Goal: Check status: Check status

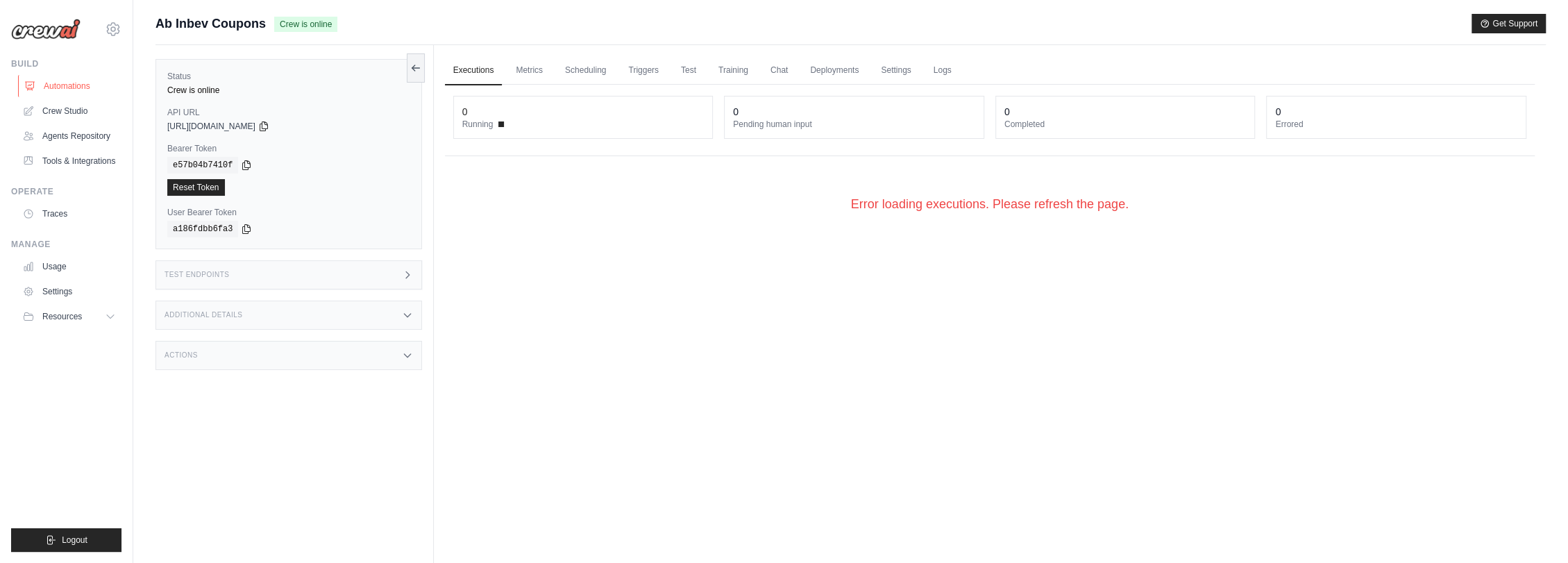
click at [79, 87] on link "Automations" at bounding box center [70, 87] width 105 height 22
click at [320, 274] on div "Test Endpoints" at bounding box center [288, 275] width 267 height 29
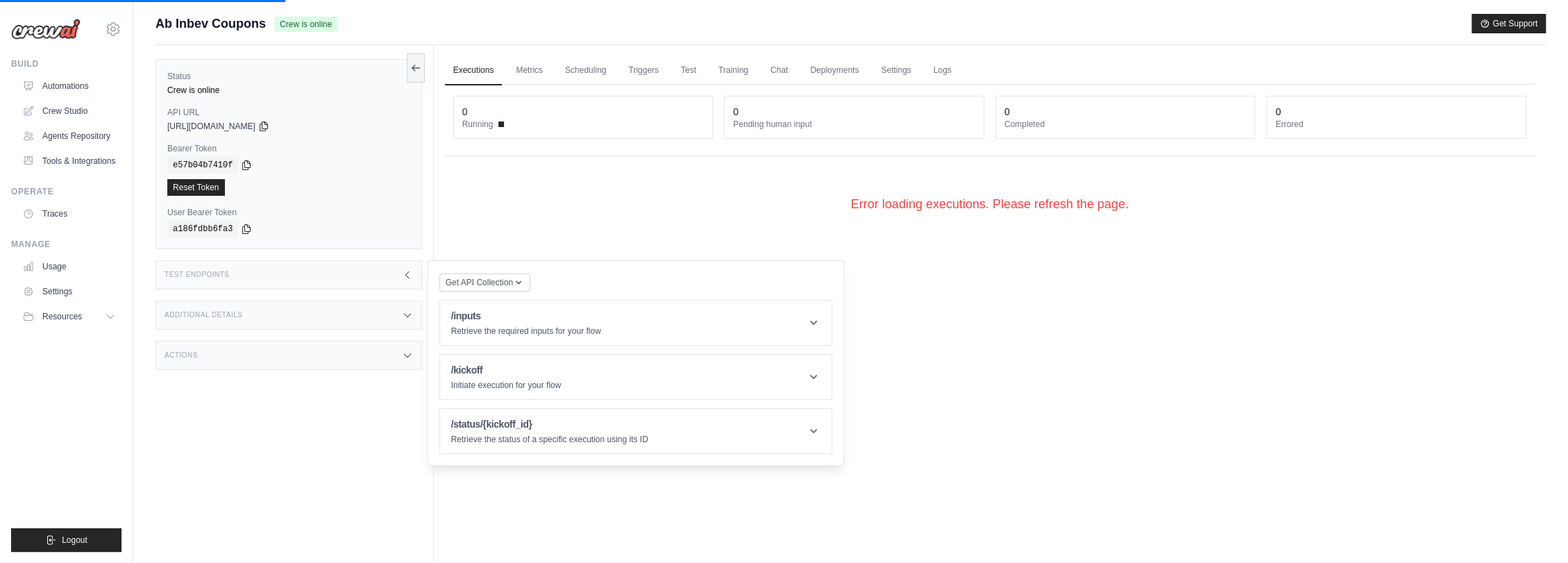
click at [536, 168] on div "**********" at bounding box center [990, 160] width 1090 height 152
click at [73, 77] on link "Automations" at bounding box center [70, 87] width 105 height 22
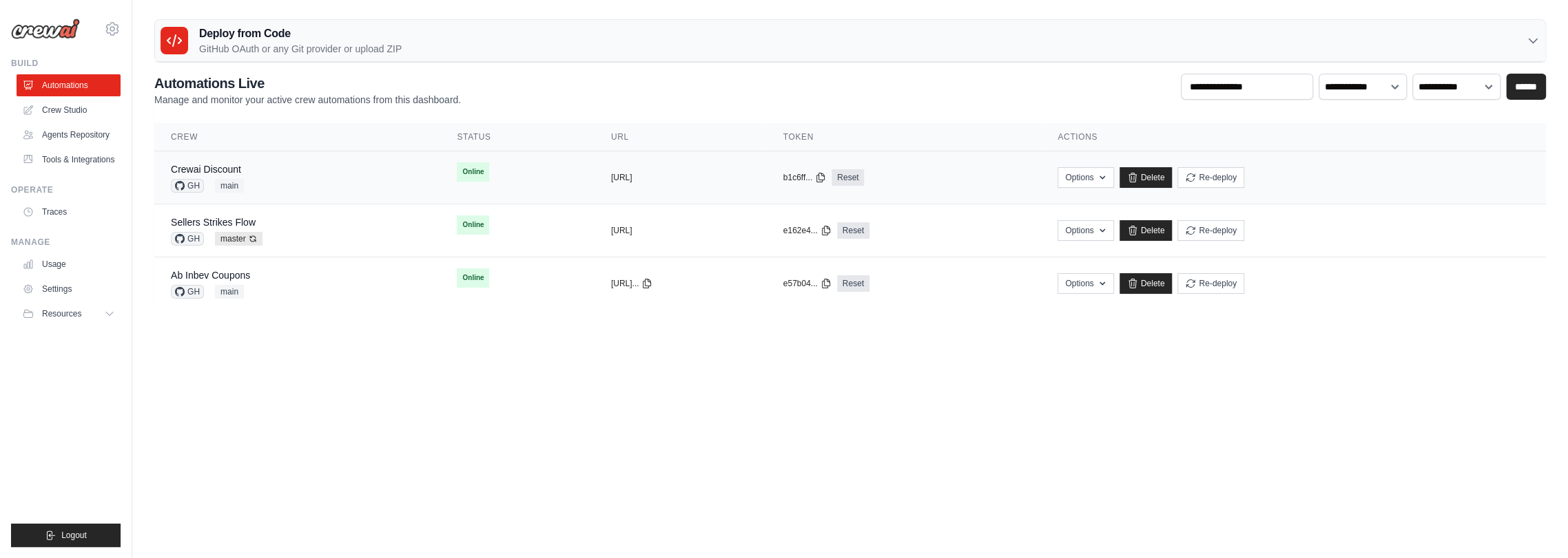
click at [268, 162] on div "Crewai Discount GH main" at bounding box center [297, 177] width 253 height 30
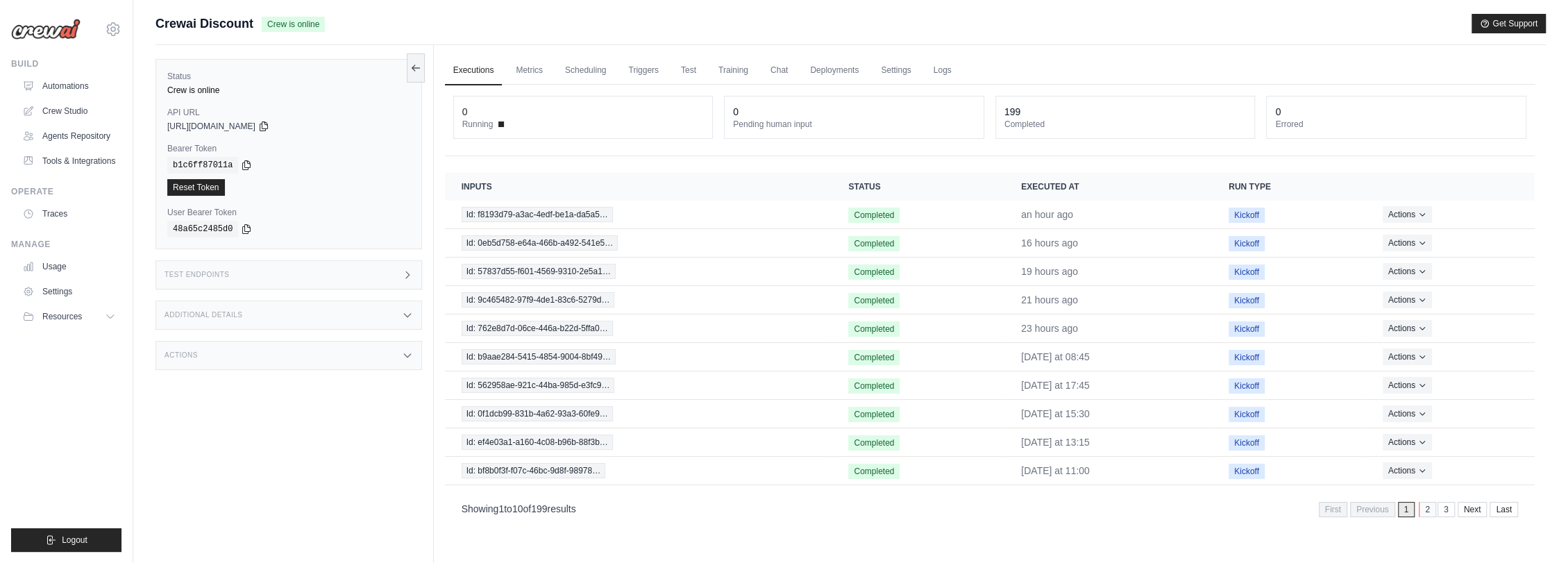
click at [1433, 508] on link "2" at bounding box center [1427, 510] width 18 height 15
click at [78, 79] on link "Automations" at bounding box center [70, 87] width 105 height 22
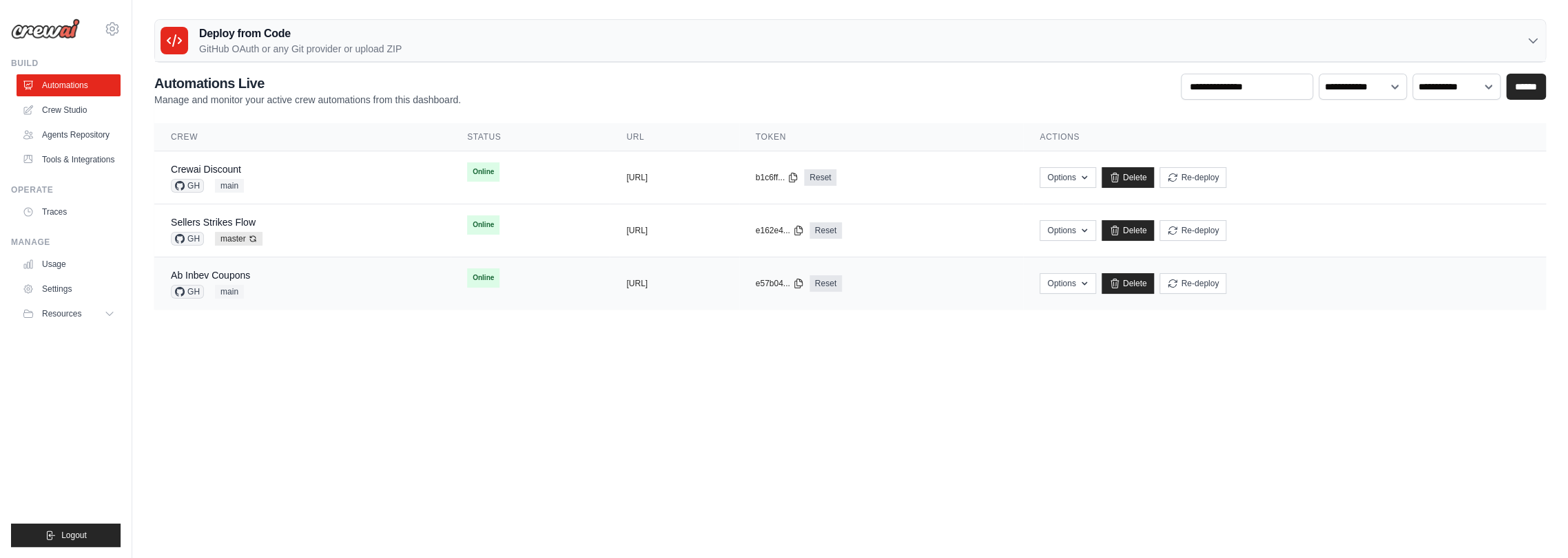
click at [268, 268] on div "Ab Inbev Coupons GH main" at bounding box center [302, 283] width 263 height 30
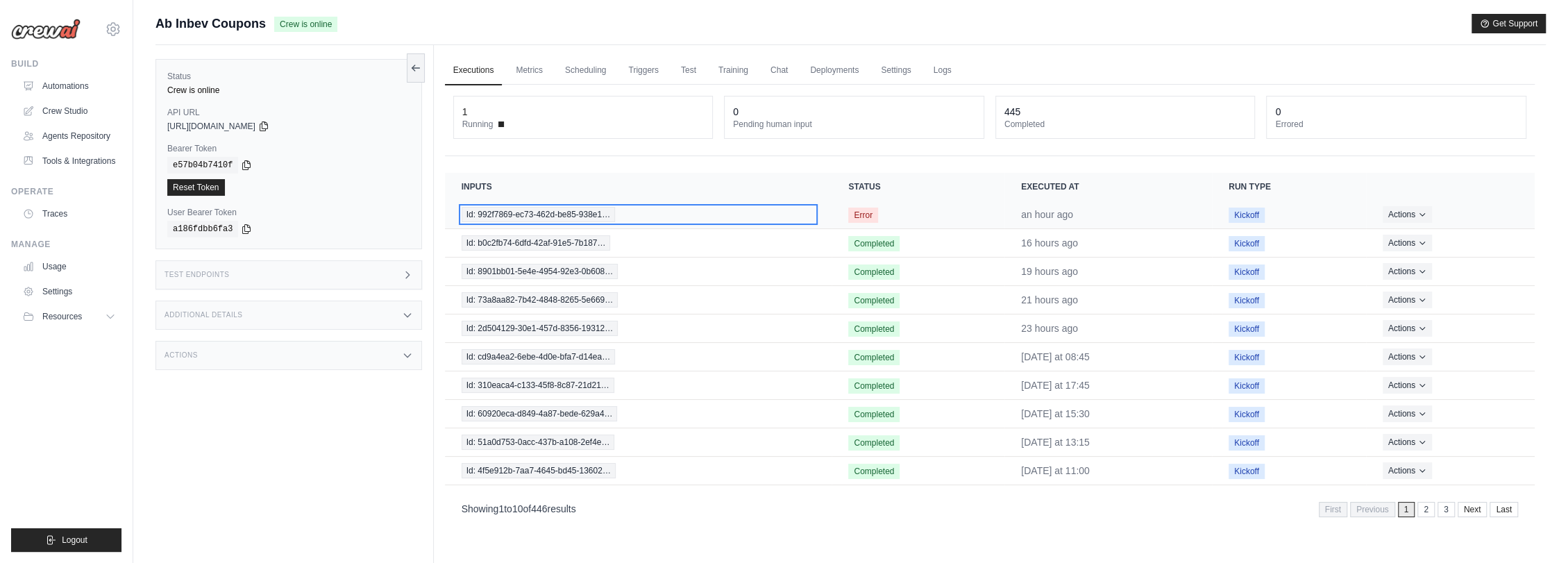
click at [582, 209] on span "Id: 992f7869-ec73-462d-be85-938e1…" at bounding box center [538, 214] width 154 height 15
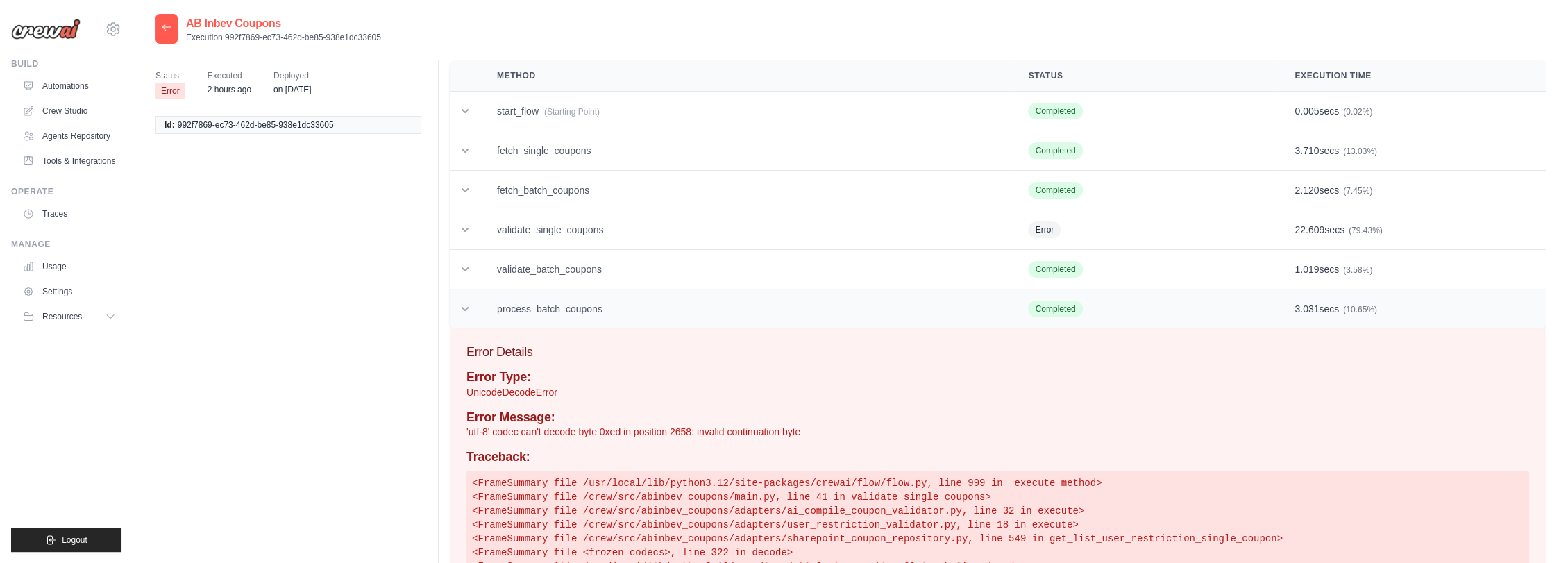
scroll to position [69, 0]
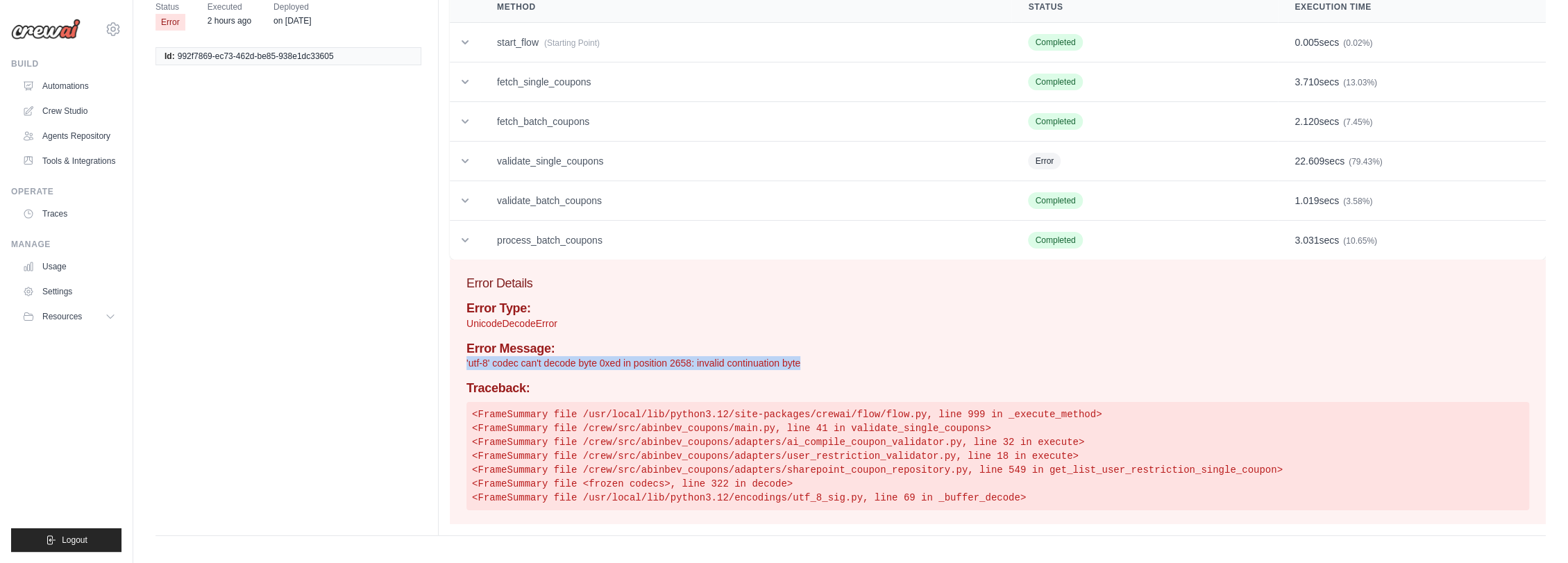
drag, startPoint x: 463, startPoint y: 363, endPoint x: 824, endPoint y: 360, distance: 361.0
click at [824, 360] on div "Error Details Error Type: UnicodeDecodeError Error Message: 'utf-8' codec can't…" at bounding box center [998, 392] width 1096 height 264
copy p "'utf-8' codec can't decode byte 0xed in position 2658: invalid continuation byte"
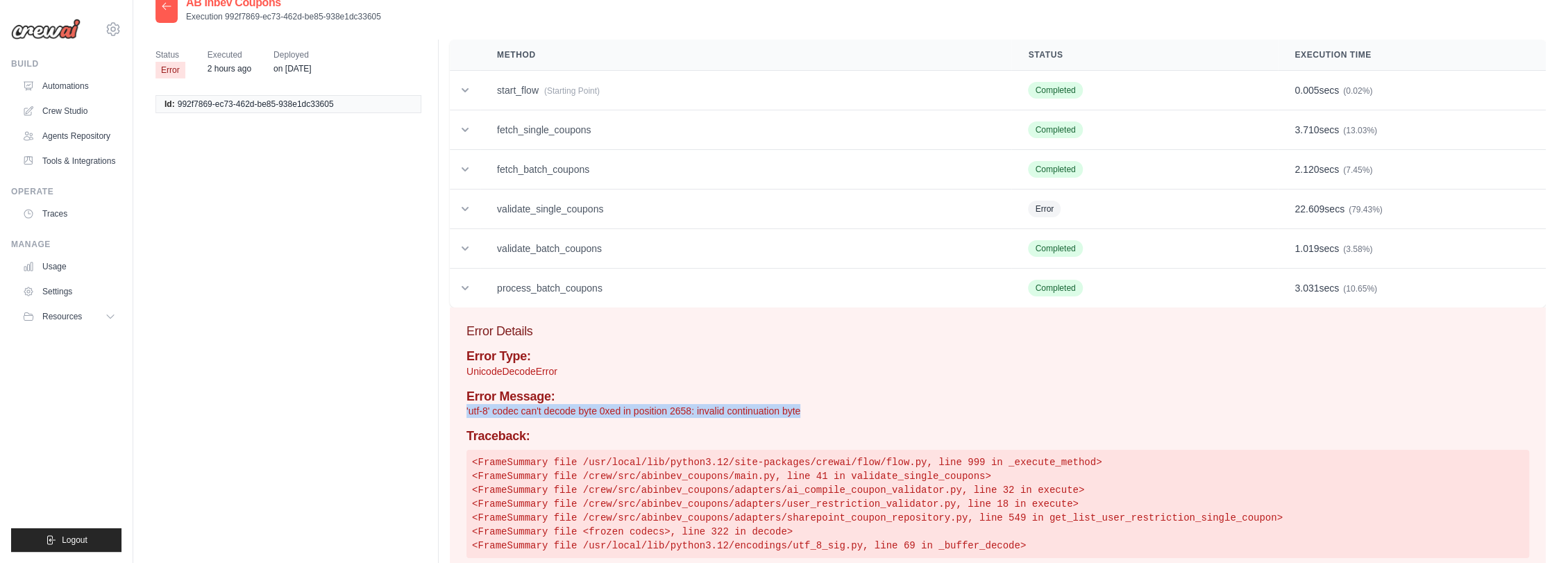
scroll to position [0, 0]
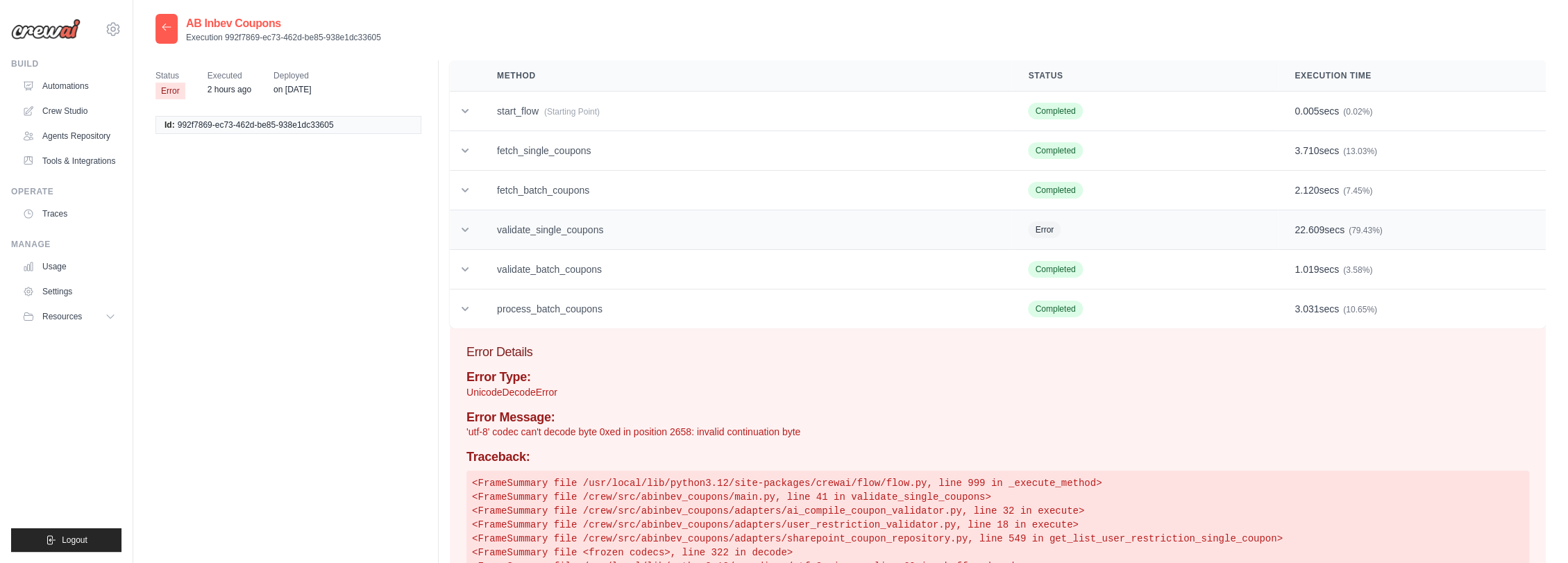
click at [937, 226] on td "validate_single_coupons" at bounding box center [745, 230] width 531 height 40
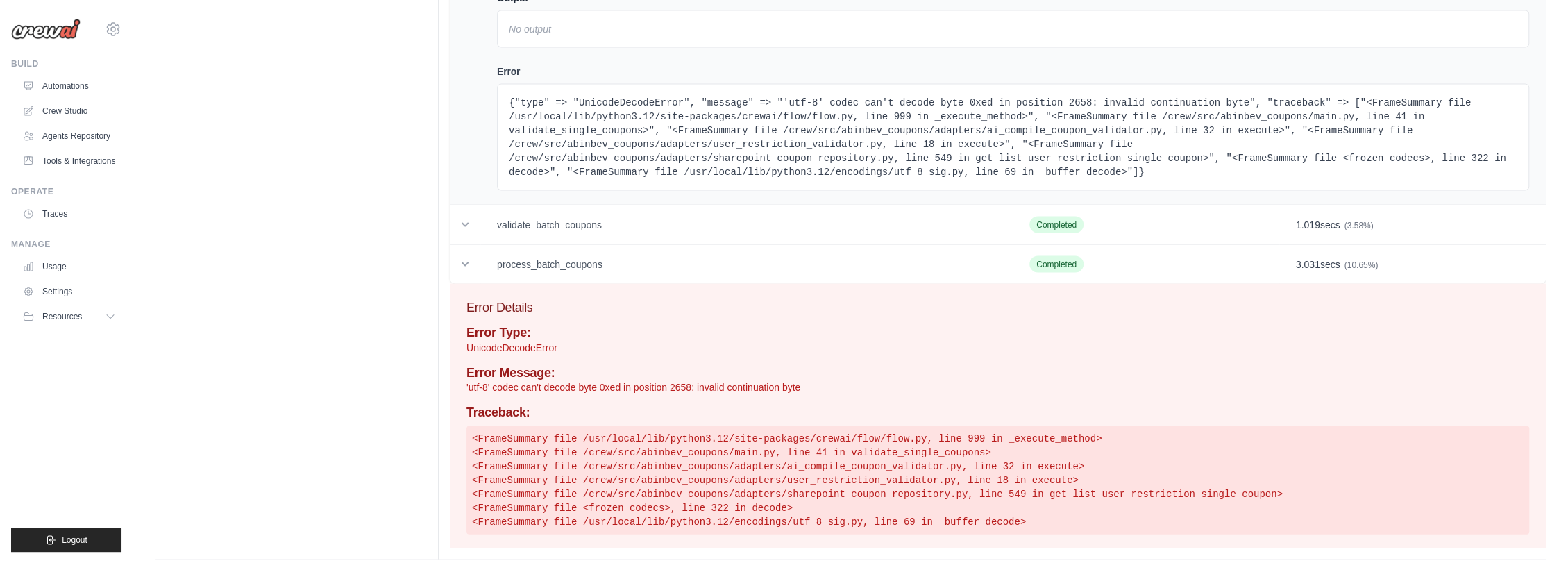
scroll to position [2458, 0]
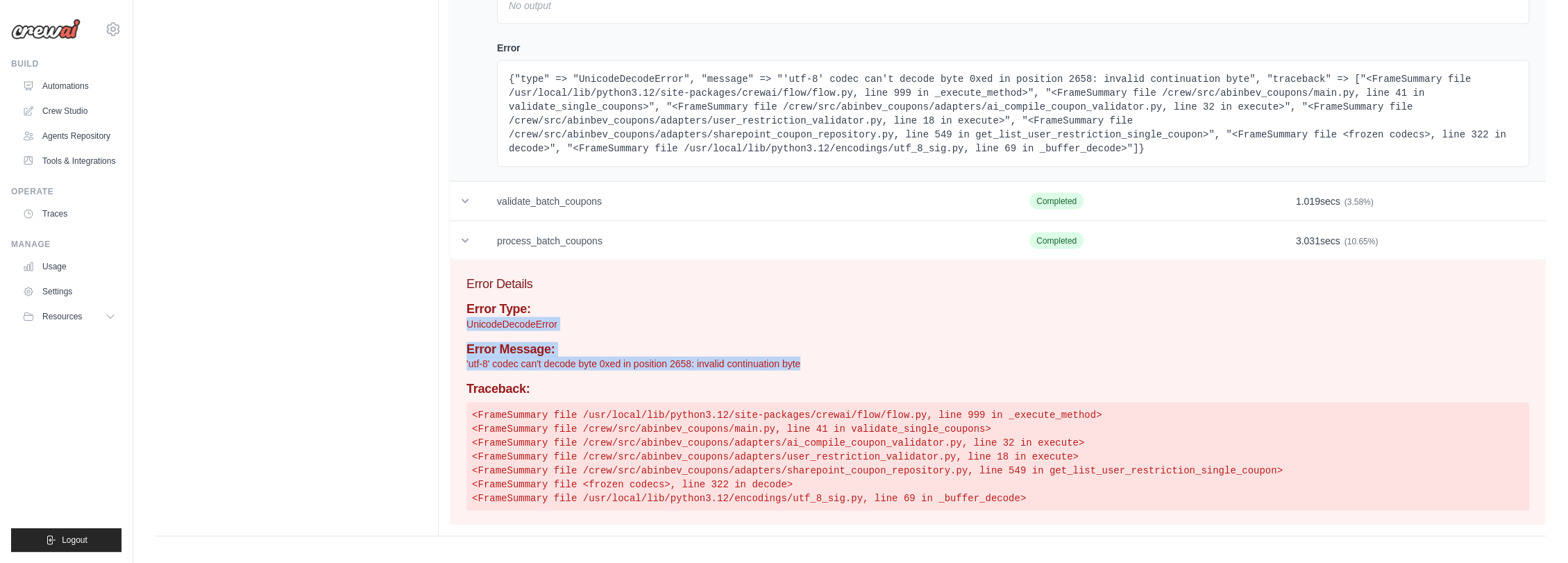
drag, startPoint x: 466, startPoint y: 322, endPoint x: 808, endPoint y: 357, distance: 343.8
click at [808, 357] on div "Error Type: UnicodeDecodeError Error Message: 'utf-8' codec can't decode byte 0…" at bounding box center [998, 407] width 1063 height 209
copy div "UnicodeDecodeError Error Message: 'utf-8' codec can't decode byte 0xed in posit…"
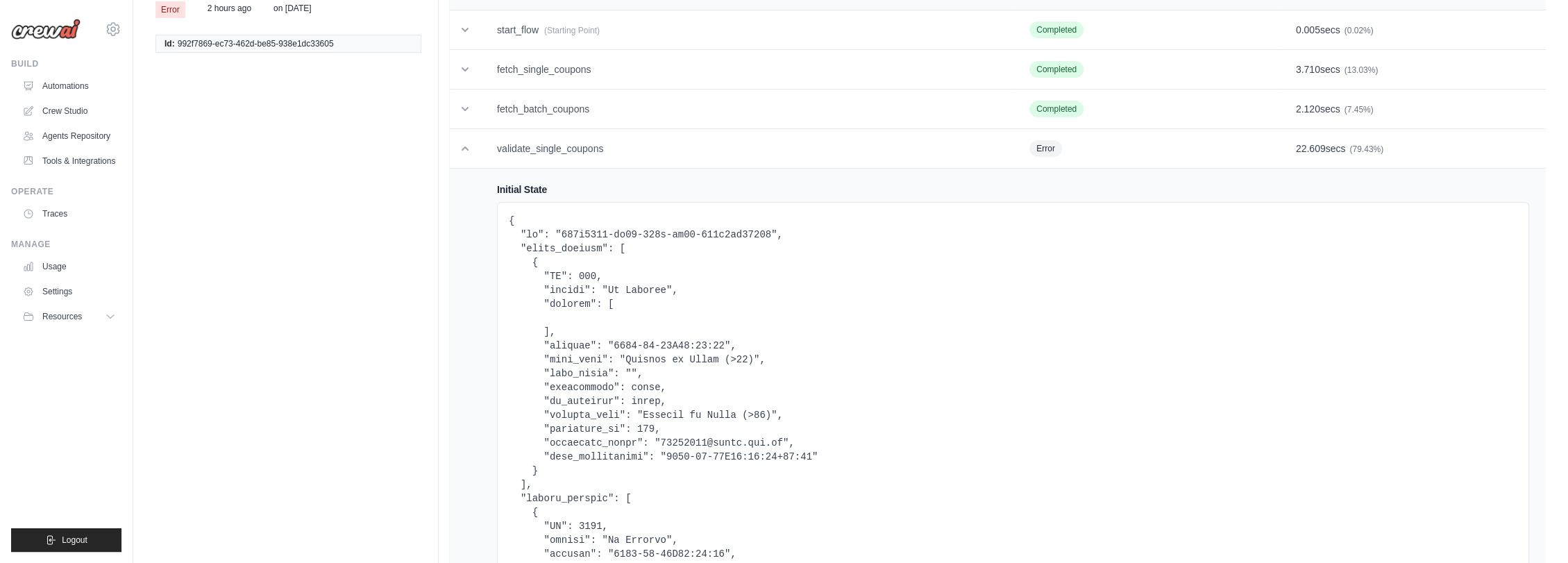
scroll to position [0, 0]
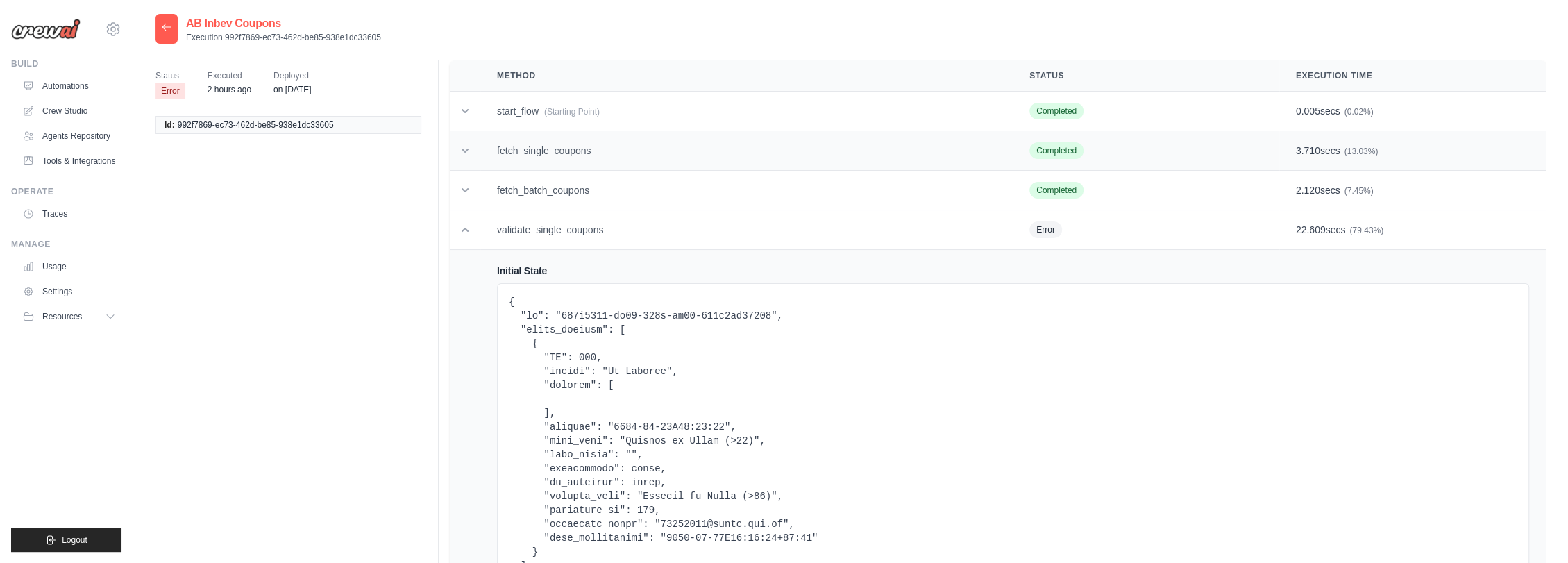
click at [570, 144] on td "fetch_single_coupons" at bounding box center [746, 151] width 532 height 40
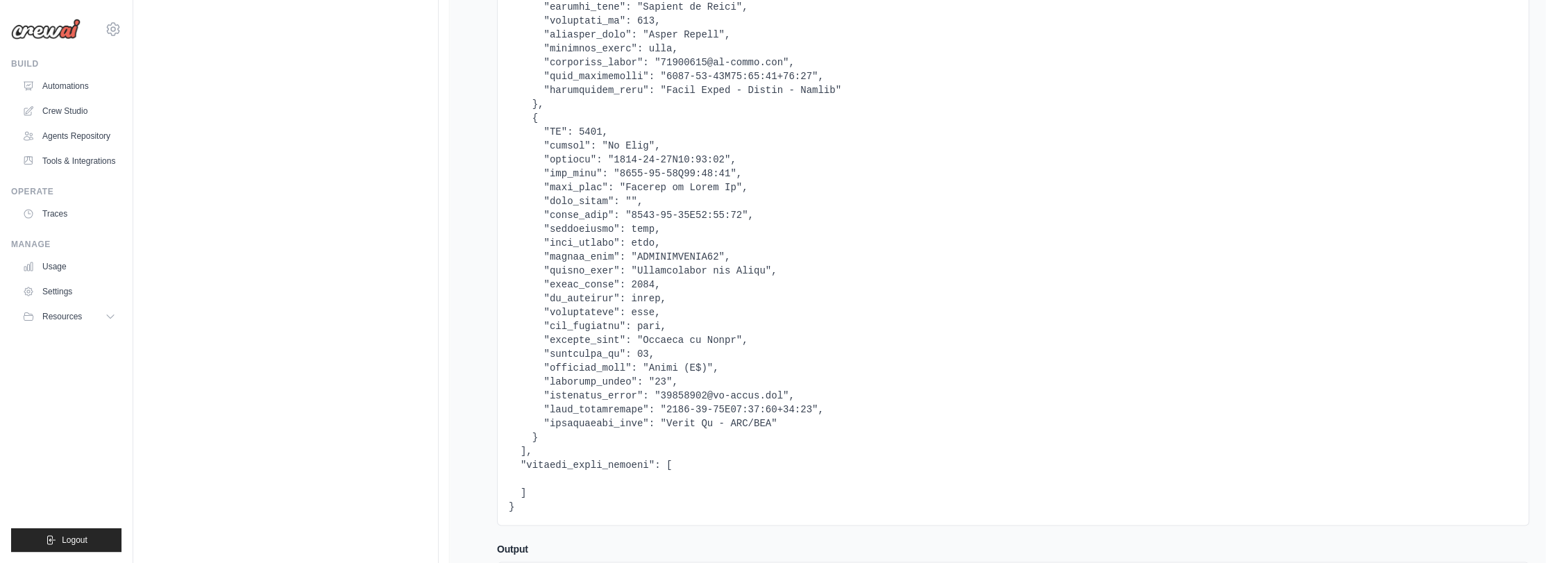
scroll to position [1775, 0]
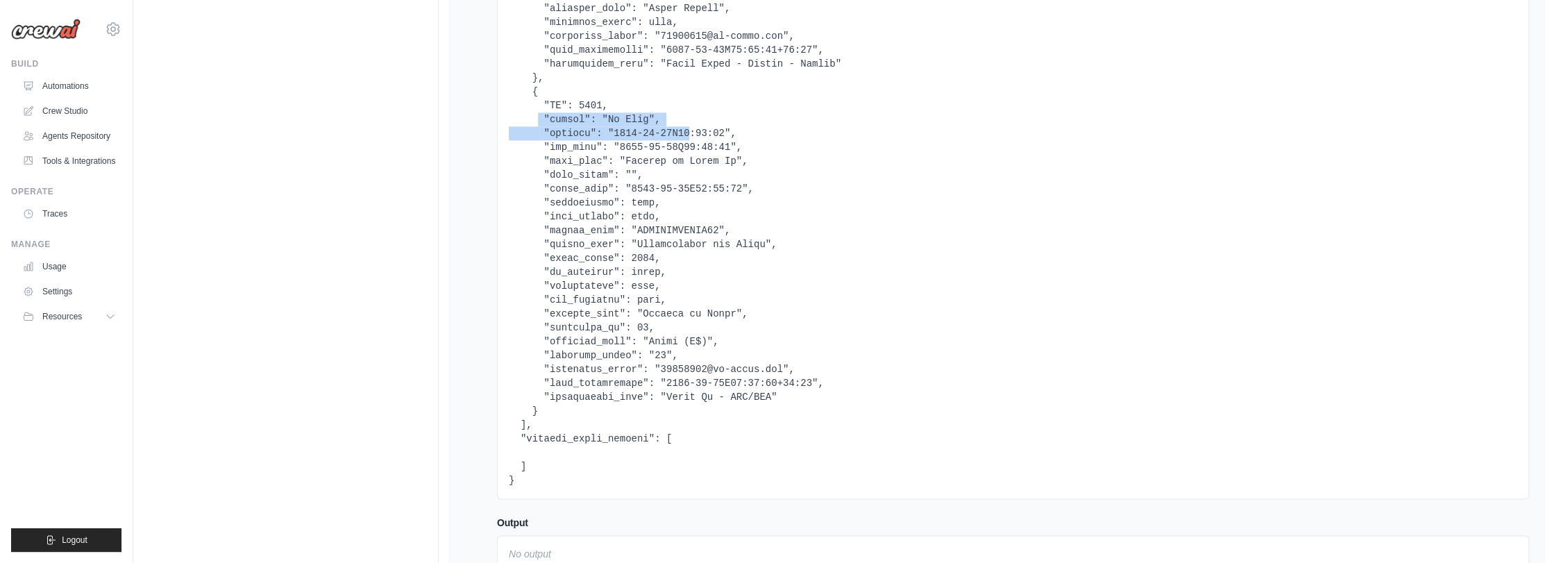
drag, startPoint x: 536, startPoint y: 120, endPoint x: 677, endPoint y: 127, distance: 141.2
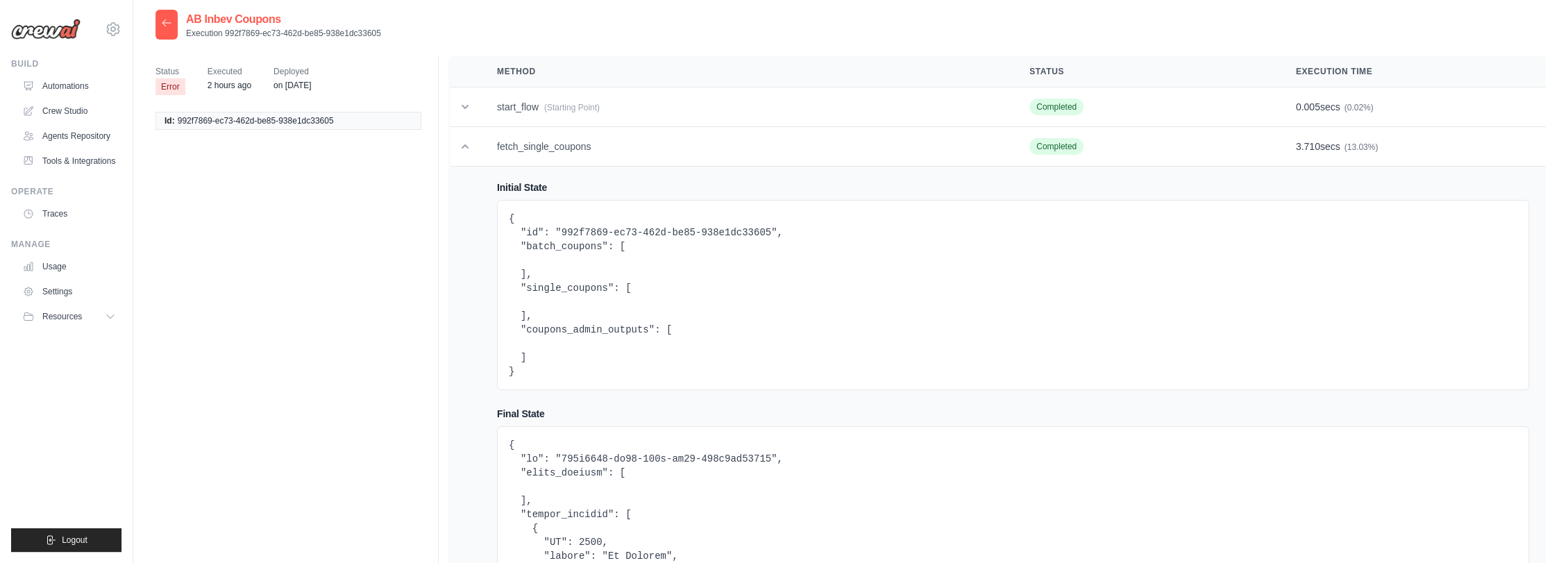
scroll to position [0, 0]
click at [536, 141] on td "fetch_single_coupons" at bounding box center [746, 151] width 532 height 40
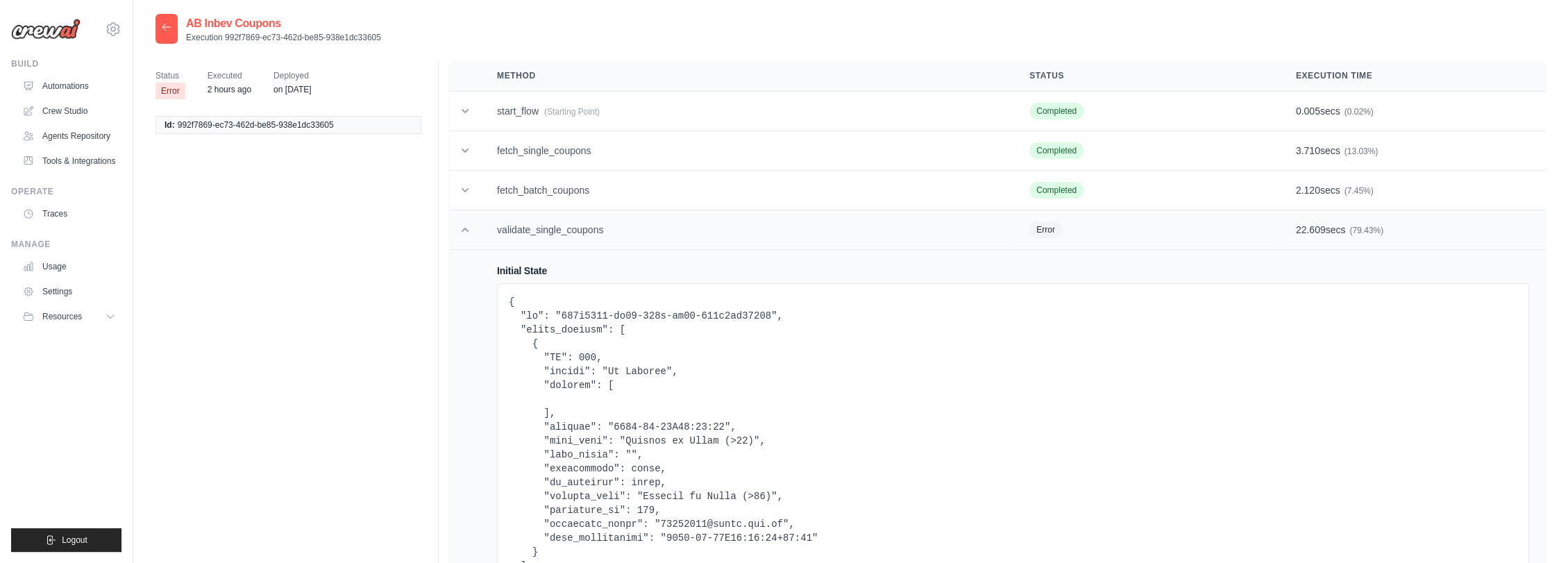
click at [573, 229] on td "validate_single_coupons" at bounding box center [746, 230] width 532 height 40
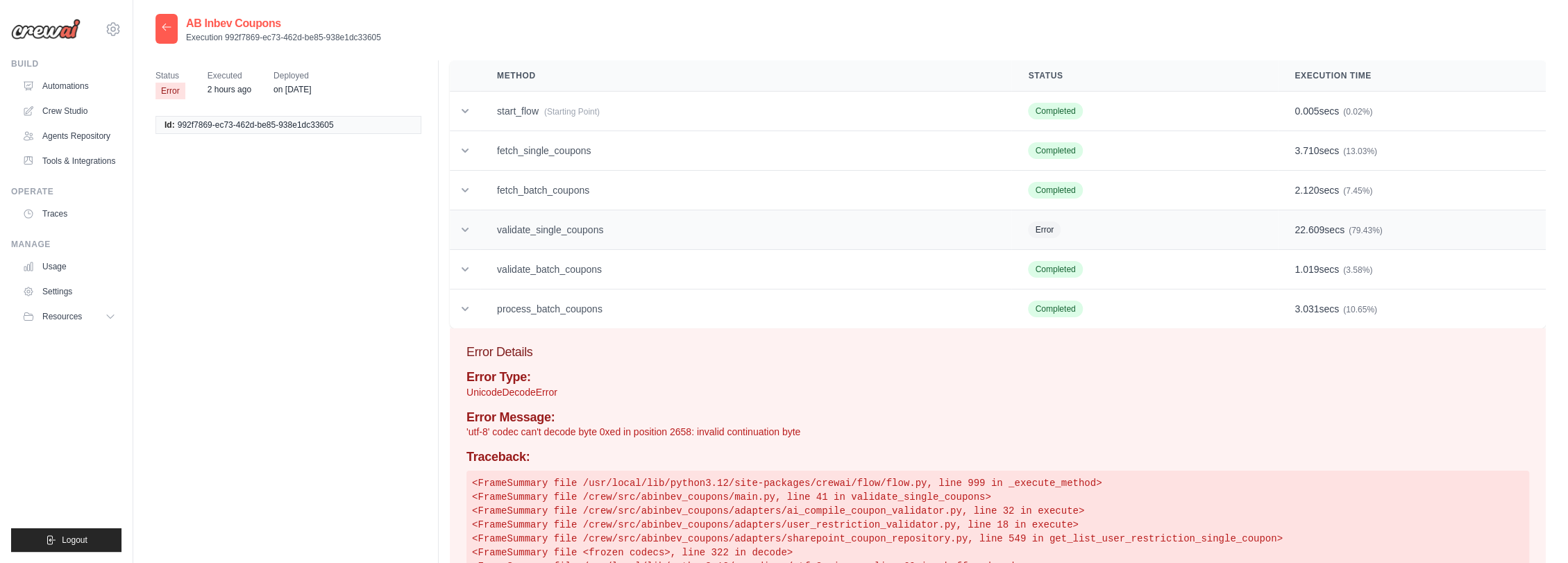
click at [661, 227] on td "validate_single_coupons" at bounding box center [745, 230] width 531 height 40
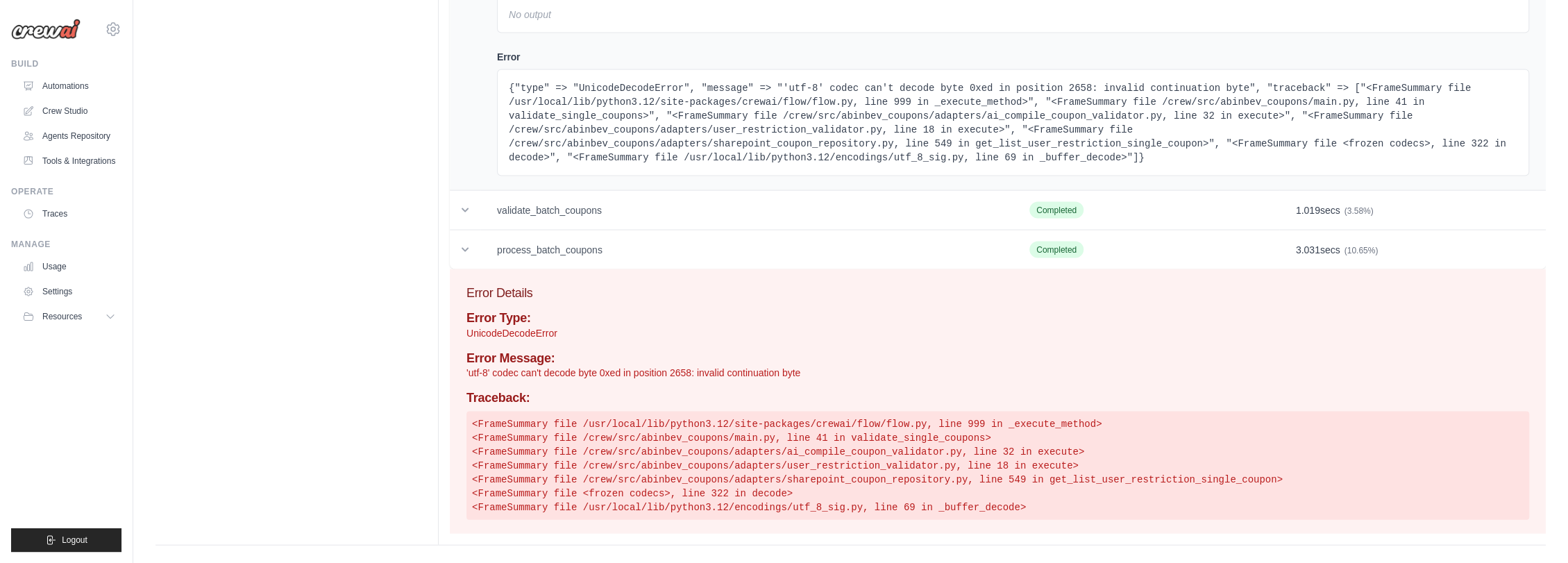
scroll to position [2458, 0]
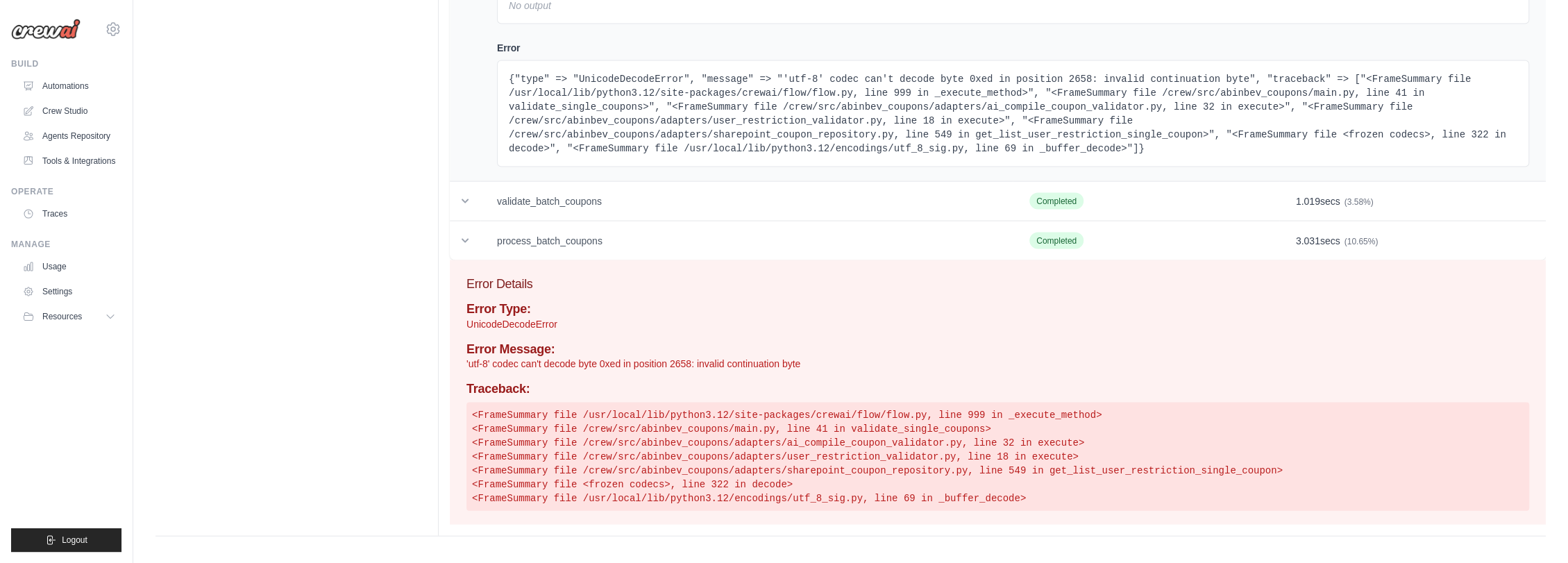
click at [839, 456] on pre "<FrameSummary file /usr/local/lib/python3.12/site-packages/crewai/flow/flow.py,…" at bounding box center [998, 457] width 1063 height 108
copy pre "user_restriction_validator"
drag, startPoint x: 468, startPoint y: 363, endPoint x: 819, endPoint y: 366, distance: 351.0
click at [819, 366] on p "'utf-8' codec can't decode byte 0xed in position 2658: invalid continuation byte" at bounding box center [998, 364] width 1063 height 14
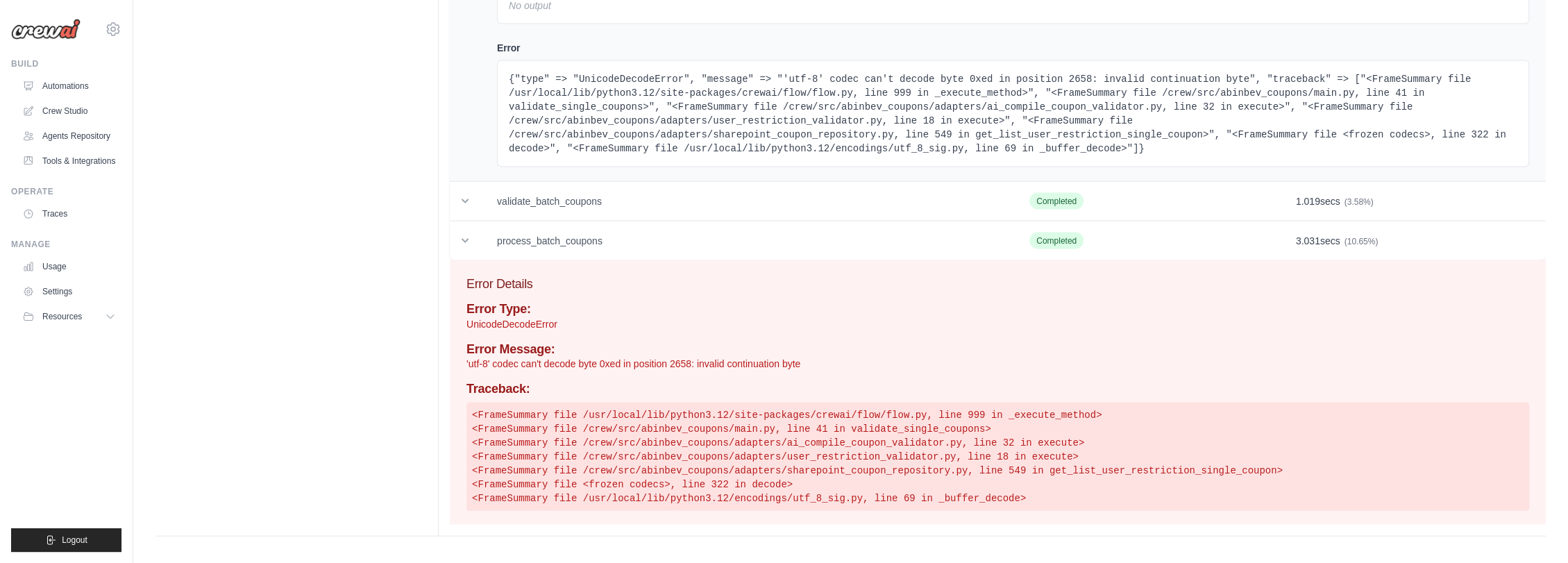
click at [677, 344] on h4 "Error Message:" at bounding box center [998, 350] width 1063 height 15
drag, startPoint x: 463, startPoint y: 306, endPoint x: 568, endPoint y: 322, distance: 106.2
click at [568, 322] on div "Error Details Error Type: UnicodeDecodeError Error Message: 'utf-8' codec can't…" at bounding box center [998, 393] width 1096 height 264
click at [511, 296] on div "Error Details Error Type: UnicodeDecodeError Error Message: 'utf-8' codec can't…" at bounding box center [998, 393] width 1096 height 264
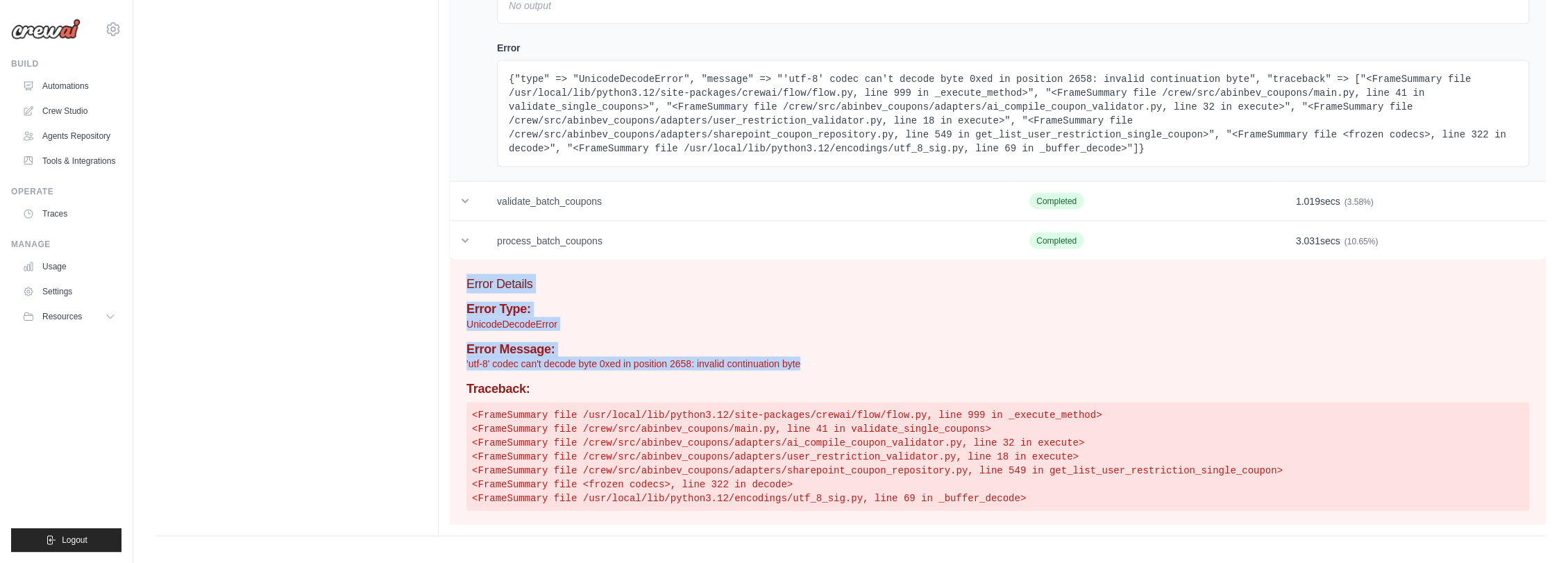
drag, startPoint x: 461, startPoint y: 283, endPoint x: 810, endPoint y: 368, distance: 359.2
click at [810, 368] on div "Error Details Error Type: UnicodeDecodeError Error Message: 'utf-8' codec can't…" at bounding box center [998, 393] width 1096 height 264
copy div "Error Details Error Type: UnicodeDecodeError Error Message: 'utf-8' codec can't…"
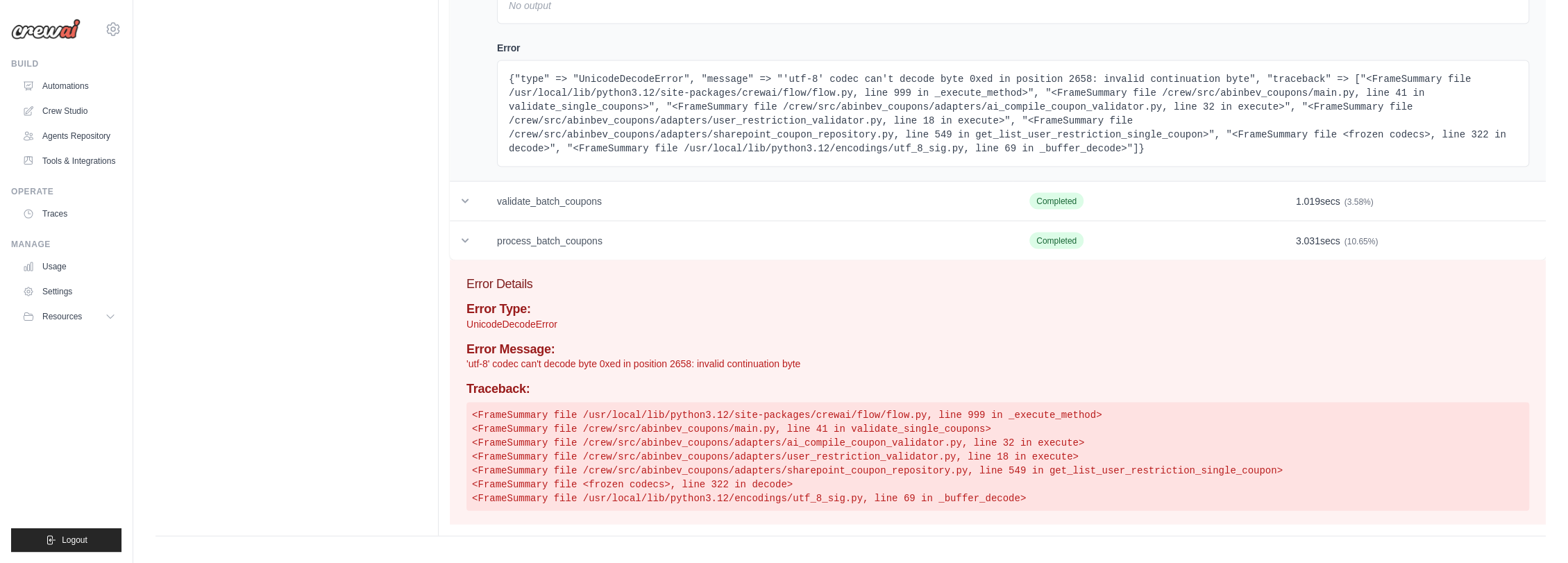
click at [791, 430] on pre "<FrameSummary file /usr/local/lib/python3.12/site-packages/crewai/flow/flow.py,…" at bounding box center [998, 457] width 1063 height 108
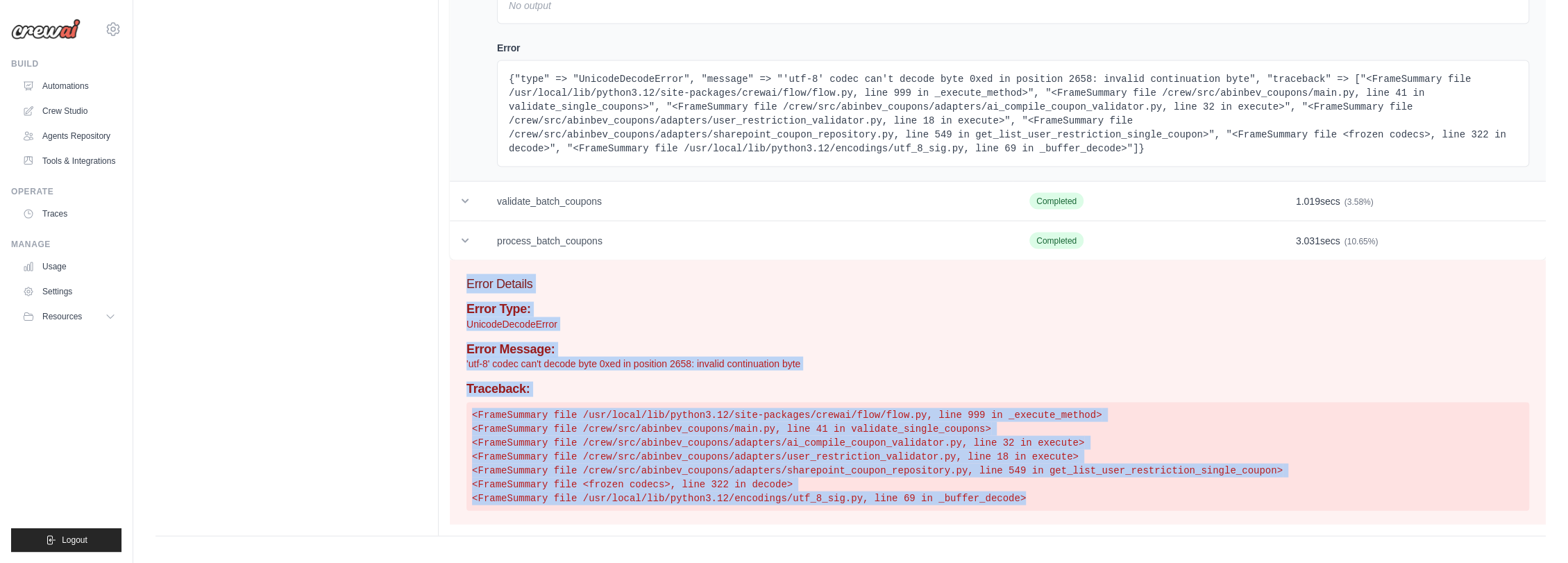
drag, startPoint x: 995, startPoint y: 500, endPoint x: 453, endPoint y: 291, distance: 580.9
click at [453, 291] on div "Error Details Error Type: UnicodeDecodeError Error Message: 'utf-8' codec can't…" at bounding box center [998, 393] width 1096 height 264
copy div "Error Details Error Type: UnicodeDecodeError Error Message: 'utf-8' codec can't…"
click at [929, 382] on h4 "Traceback:" at bounding box center [998, 389] width 1063 height 15
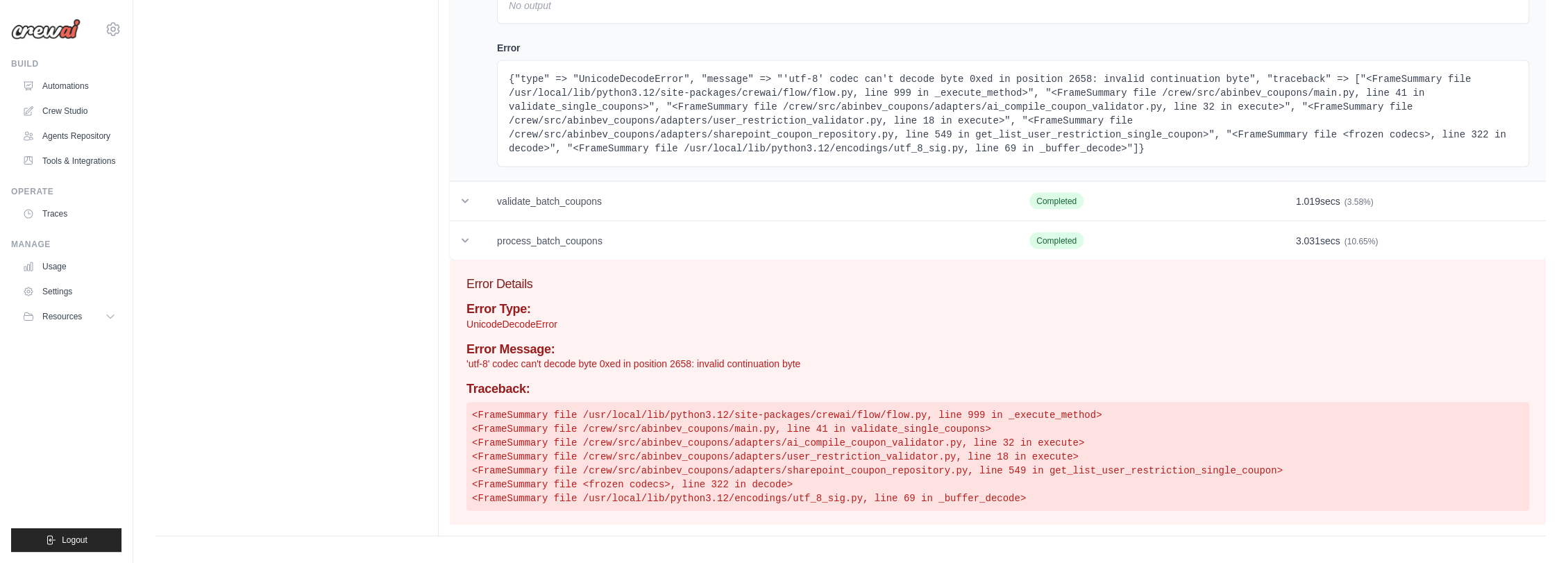
click at [1034, 268] on div "Error Details Error Type: UnicodeDecodeError Error Message: 'utf-8' codec can't…" at bounding box center [998, 393] width 1096 height 264
